Goal: Information Seeking & Learning: Learn about a topic

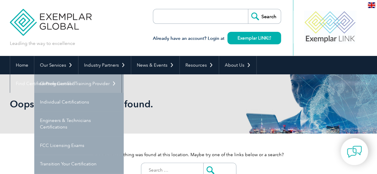
click at [58, 84] on link "Getting Certified" at bounding box center [78, 83] width 89 height 18
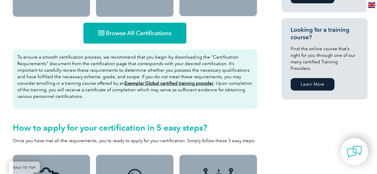
scroll to position [393, 0]
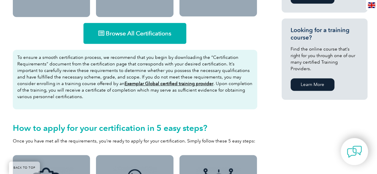
click at [124, 33] on span "Browse All Certifications" at bounding box center [139, 33] width 66 height 6
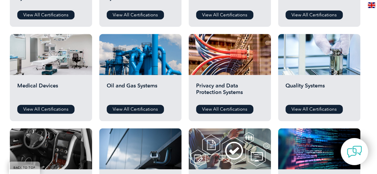
scroll to position [381, 0]
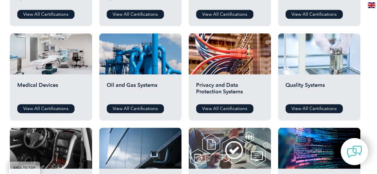
click at [288, 54] on div at bounding box center [319, 53] width 82 height 41
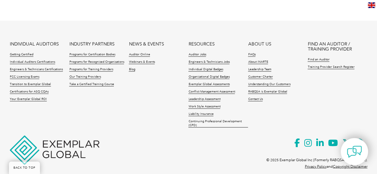
scroll to position [579, 0]
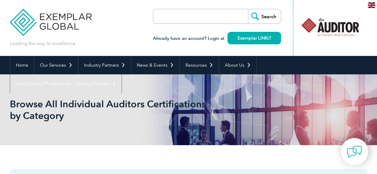
click at [163, 17] on input "search" at bounding box center [187, 16] width 63 height 14
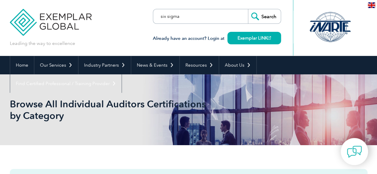
type input "six sigma"
click at [248, 9] on input "Search" at bounding box center [264, 16] width 33 height 14
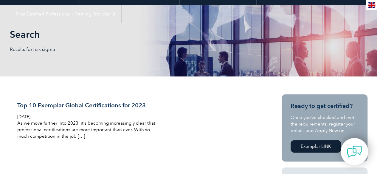
scroll to position [12, 0]
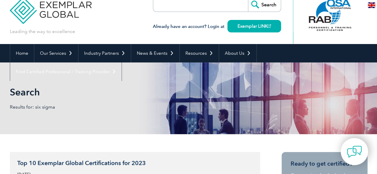
click at [80, 160] on h3 "Top 10 Exemplar Global Certifications for 2023" at bounding box center [87, 163] width 141 height 7
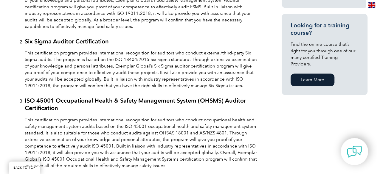
scroll to position [465, 0]
